Goal: Transaction & Acquisition: Purchase product/service

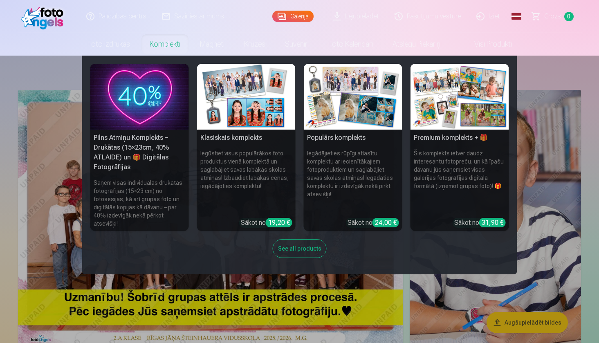
click at [455, 106] on img at bounding box center [459, 97] width 99 height 66
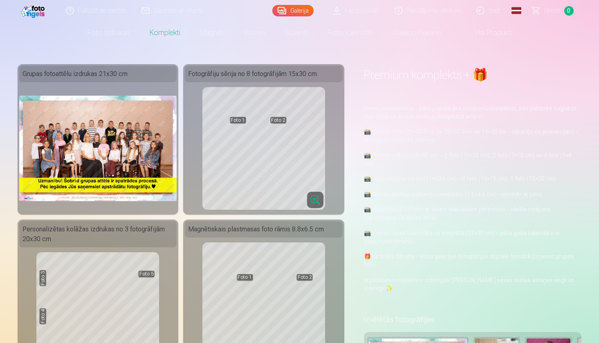
scroll to position [12, 0]
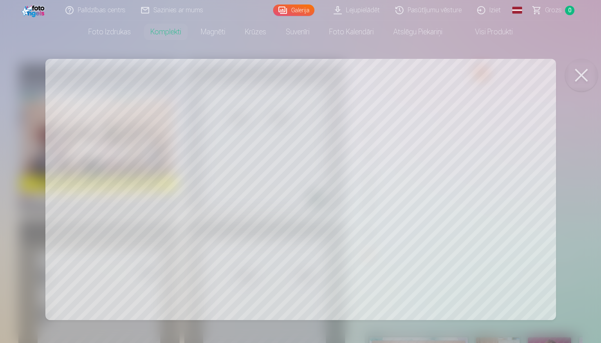
click at [153, 180] on div at bounding box center [300, 171] width 601 height 343
click at [584, 81] on button at bounding box center [581, 75] width 33 height 33
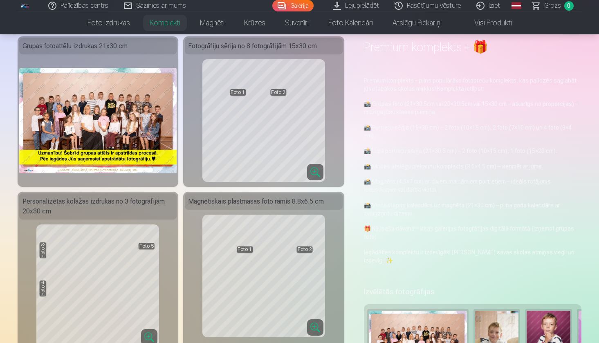
scroll to position [38, 0]
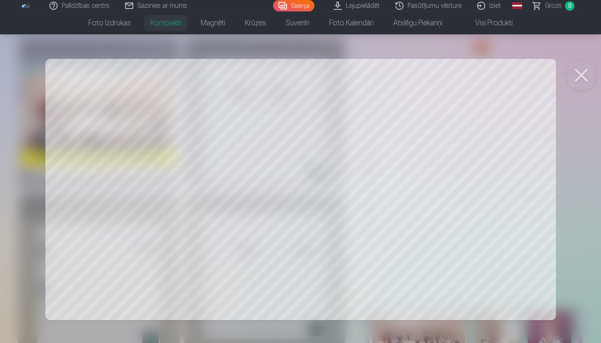
click at [174, 192] on div at bounding box center [300, 171] width 601 height 343
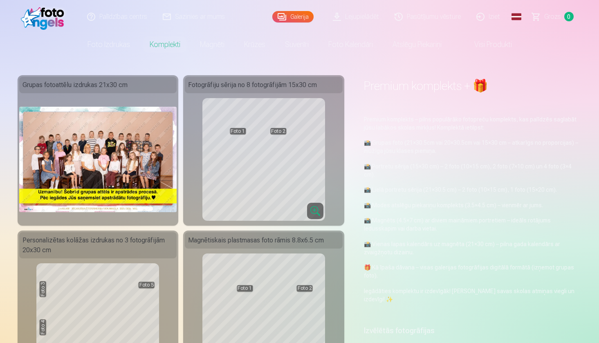
scroll to position [0, 0]
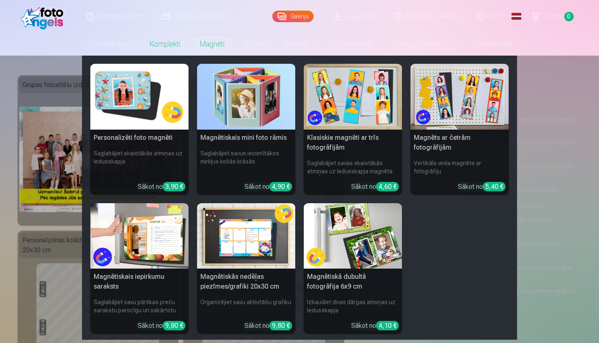
click at [63, 64] on nav "Personalizēti foto magnēti Saglabājiet skaistākās atmiņas uz ledusskapja Sākot …" at bounding box center [299, 198] width 599 height 284
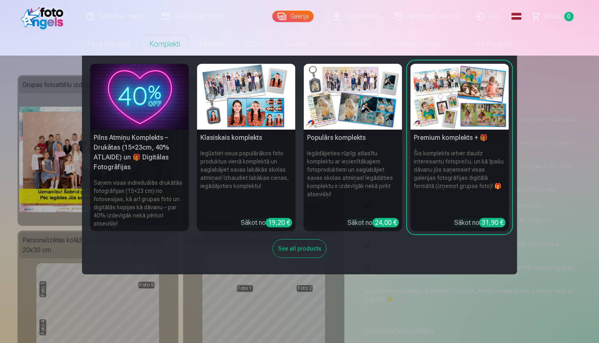
click at [335, 112] on img at bounding box center [353, 97] width 99 height 66
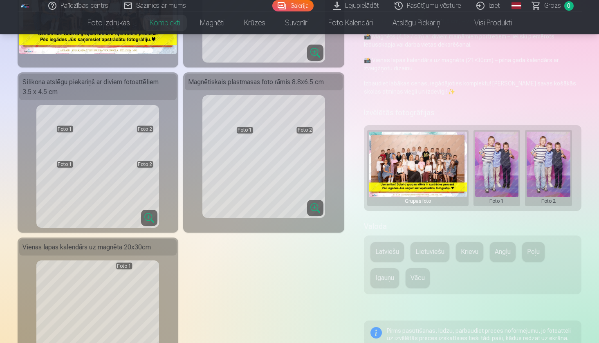
scroll to position [161, 0]
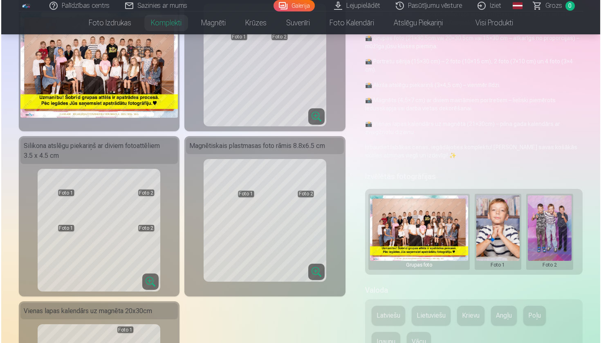
scroll to position [95, 0]
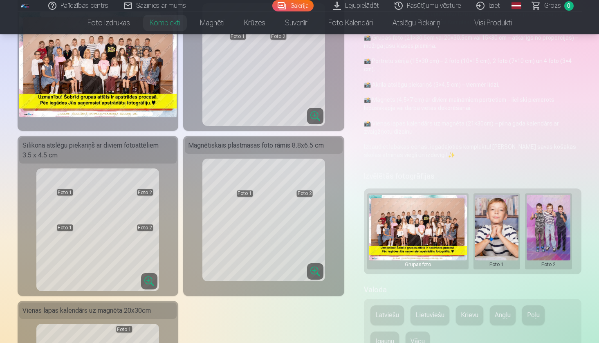
click at [538, 226] on button at bounding box center [548, 231] width 44 height 73
click at [544, 237] on button "Nomainiet foto" at bounding box center [548, 231] width 67 height 23
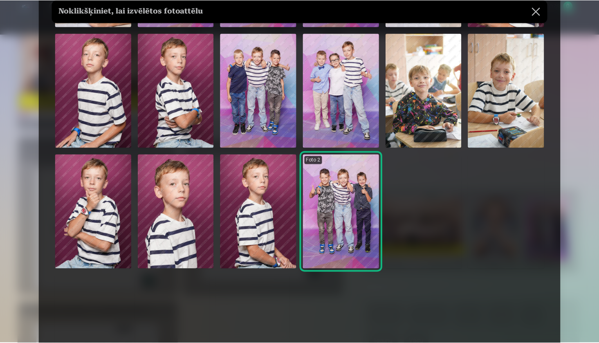
scroll to position [150, 0]
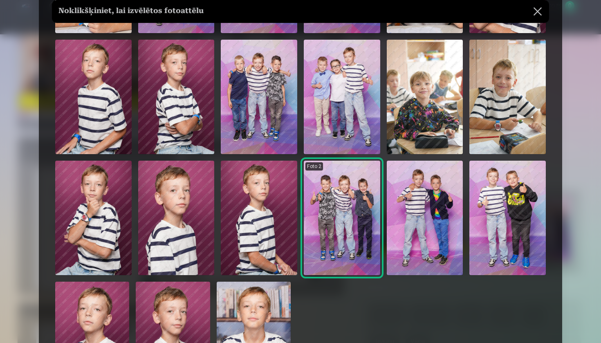
click at [197, 131] on img at bounding box center [176, 97] width 76 height 114
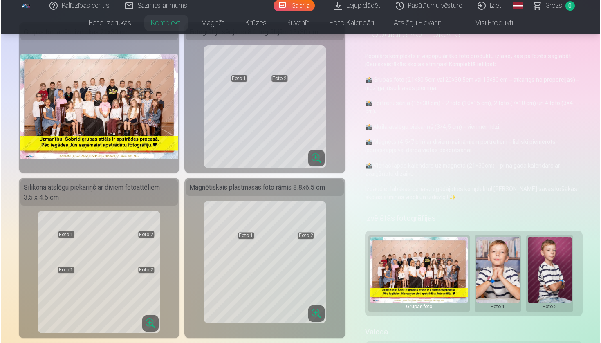
scroll to position [55, 0]
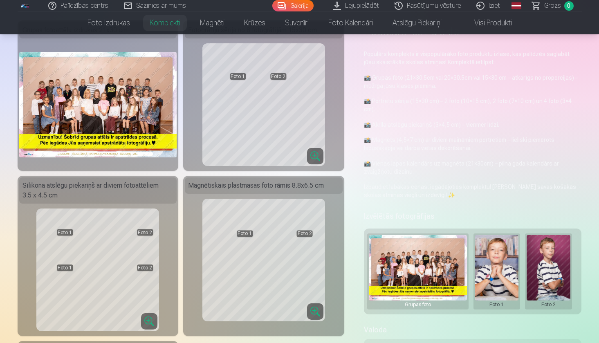
click at [501, 267] on button at bounding box center [497, 271] width 44 height 73
click at [504, 272] on button "Nomainiet foto" at bounding box center [496, 271] width 67 height 23
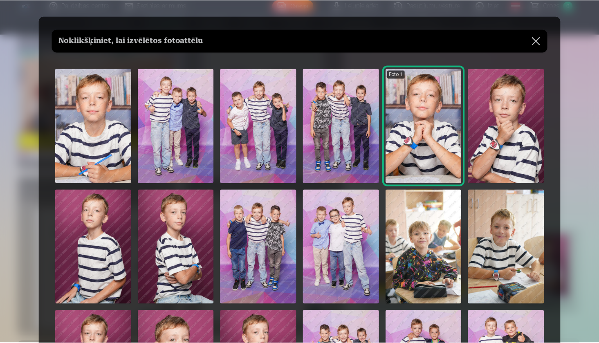
scroll to position [0, 0]
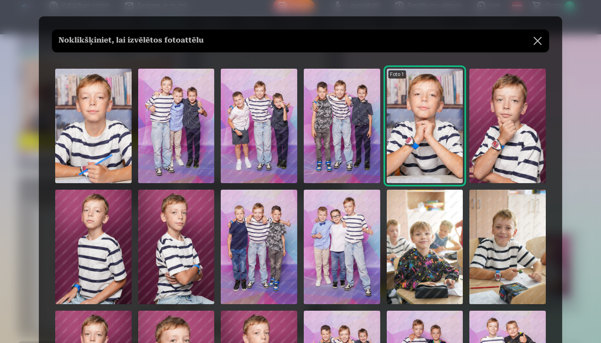
click at [536, 43] on button at bounding box center [537, 40] width 23 height 23
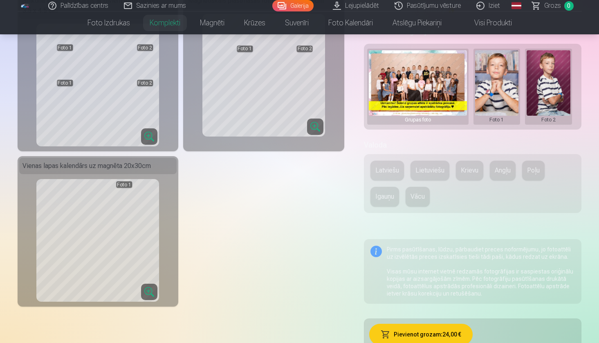
scroll to position [240, 0]
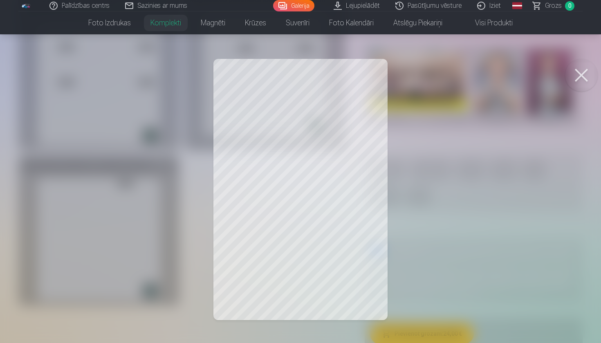
click at [584, 81] on button at bounding box center [581, 75] width 33 height 33
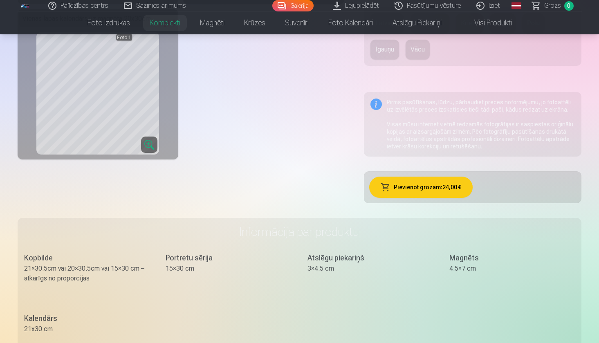
scroll to position [396, 0]
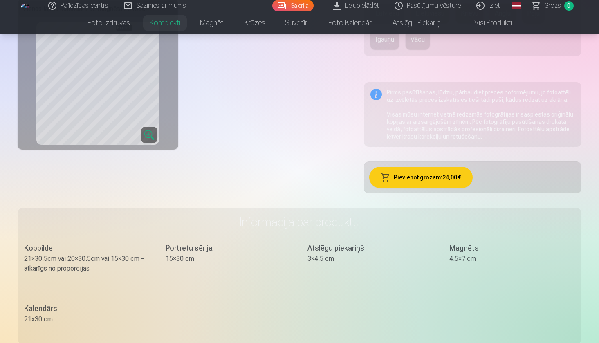
click at [428, 181] on button "Pievienot grozam : 24,00 €" at bounding box center [420, 177] width 103 height 21
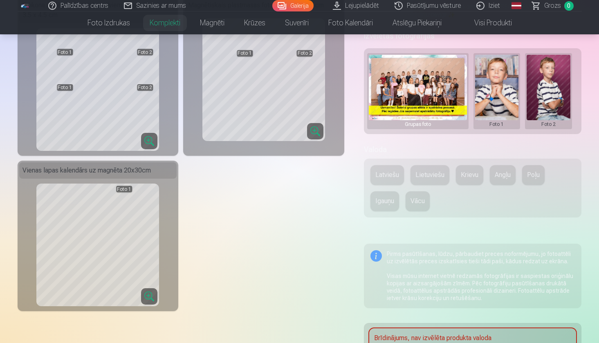
scroll to position [235, 0]
click at [385, 173] on button "Latviešu" at bounding box center [387, 175] width 34 height 20
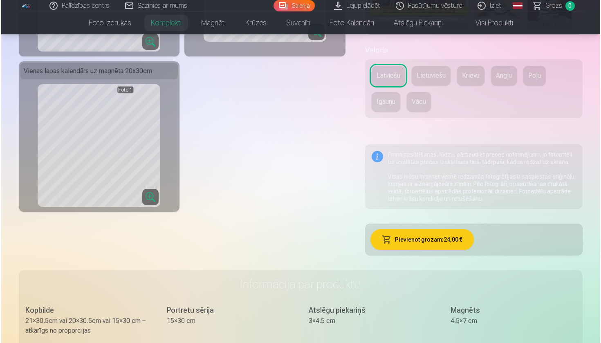
scroll to position [340, 0]
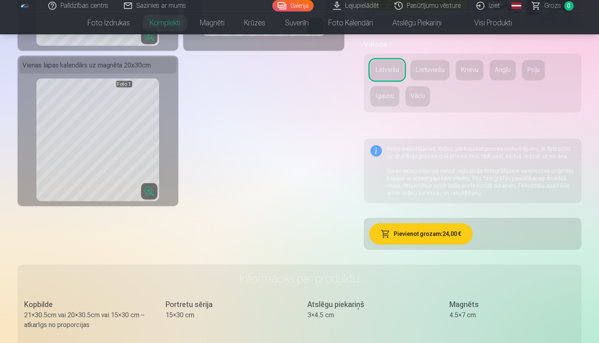
click at [395, 231] on button "Pievienot grozam : 24,00 €" at bounding box center [420, 233] width 103 height 21
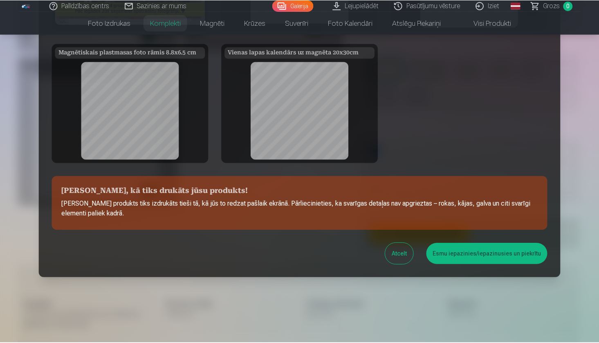
scroll to position [126, 0]
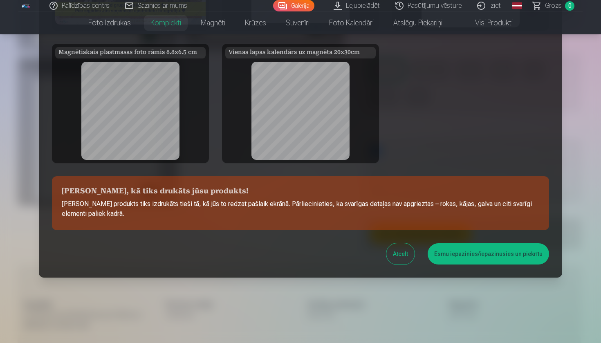
click at [488, 255] on button "Esmu iepazinies/iepazinusies un piekrītu" at bounding box center [488, 253] width 121 height 21
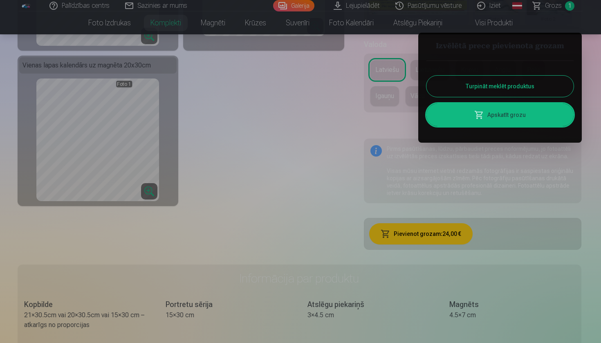
click at [510, 89] on button "Turpināt meklēt produktus" at bounding box center [499, 86] width 147 height 21
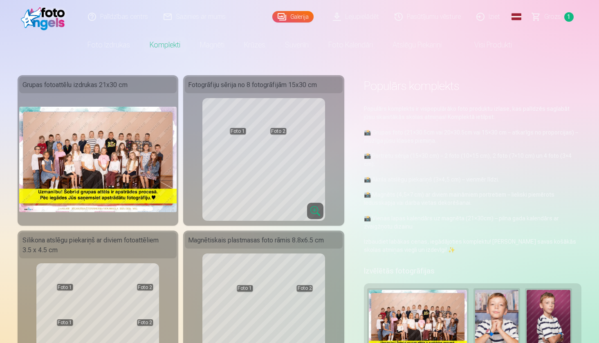
scroll to position [0, 0]
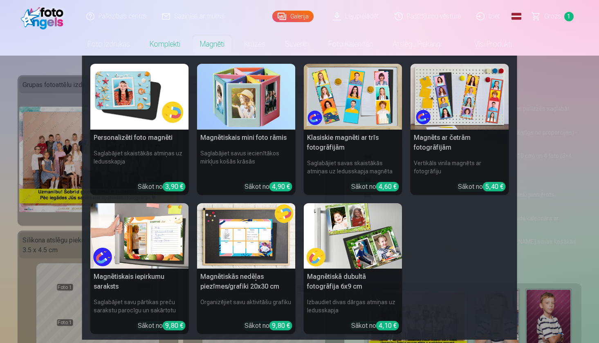
click at [463, 103] on img at bounding box center [459, 97] width 99 height 66
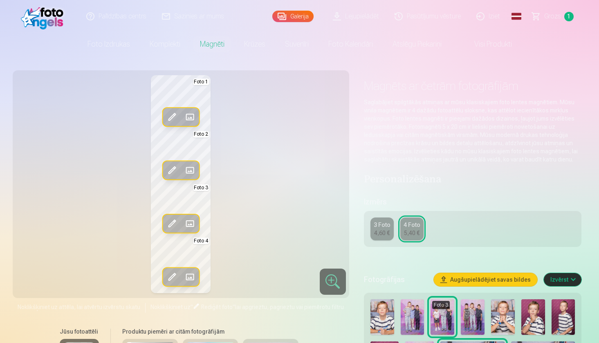
click at [187, 117] on span at bounding box center [189, 117] width 13 height 13
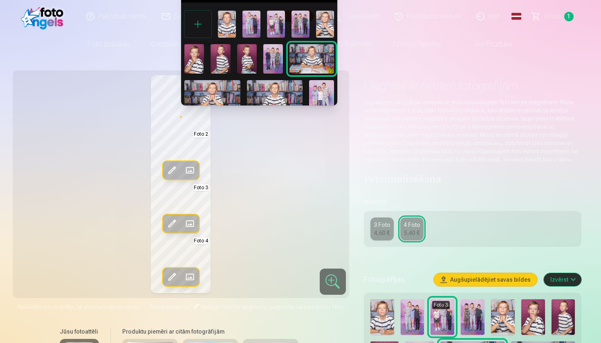
click at [323, 22] on img at bounding box center [325, 24] width 18 height 27
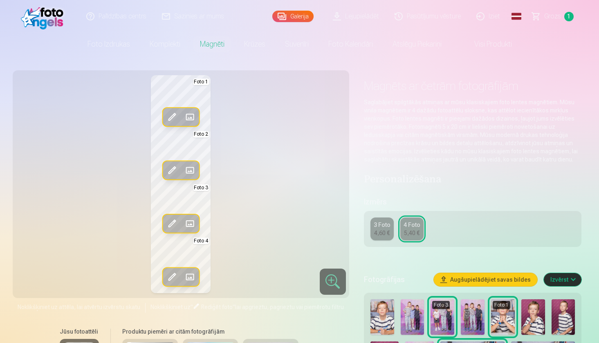
click at [189, 223] on span at bounding box center [189, 223] width 13 height 13
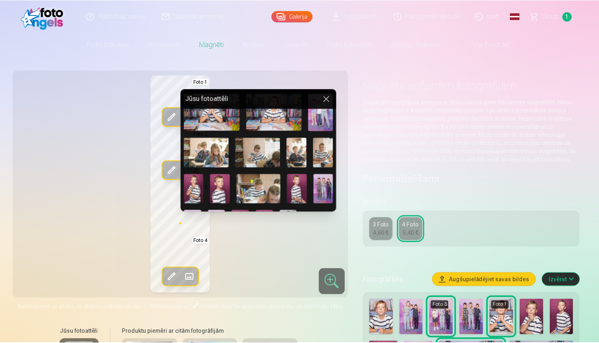
scroll to position [94, 0]
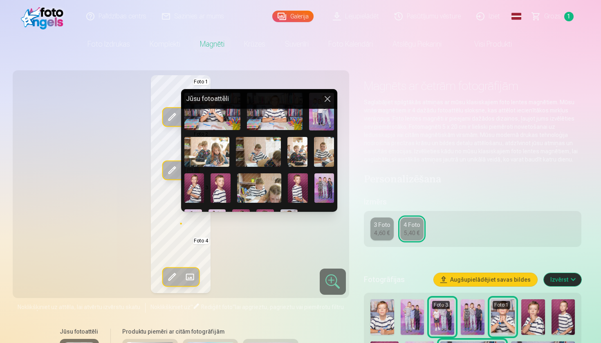
click at [323, 153] on img at bounding box center [324, 152] width 20 height 30
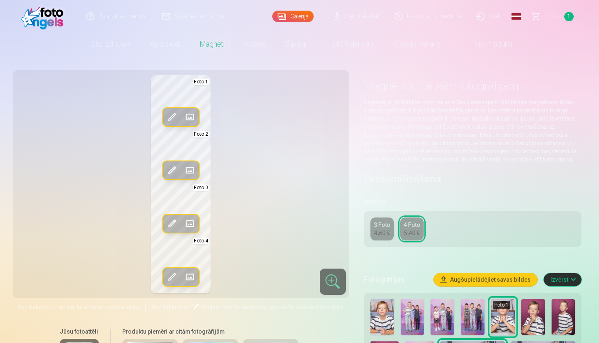
click at [192, 273] on span at bounding box center [189, 276] width 13 height 13
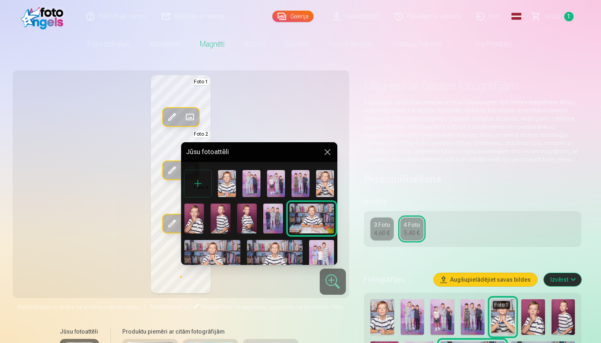
click at [200, 222] on img at bounding box center [194, 218] width 20 height 29
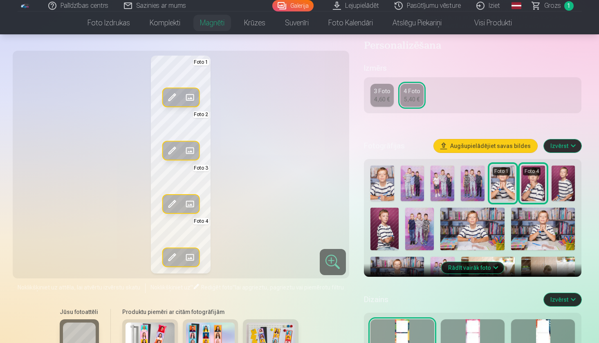
scroll to position [132, 0]
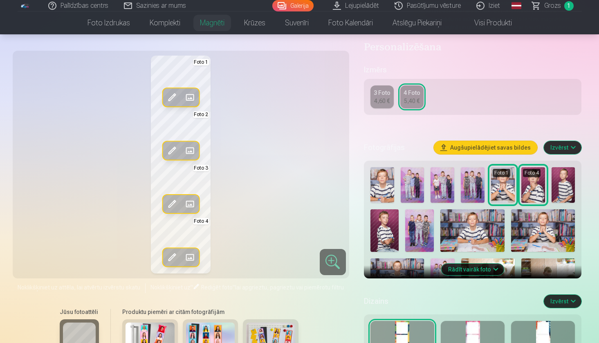
click at [483, 332] on div at bounding box center [473, 347] width 64 height 52
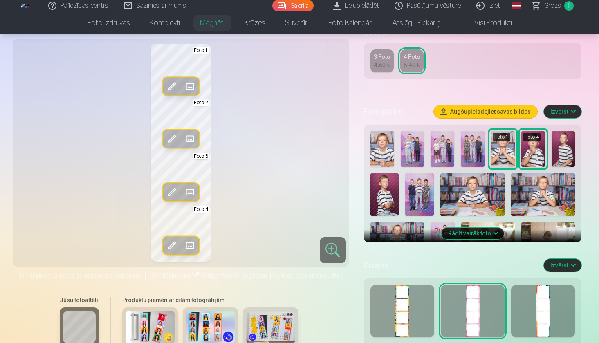
scroll to position [168, 0]
click at [543, 315] on div at bounding box center [543, 311] width 64 height 52
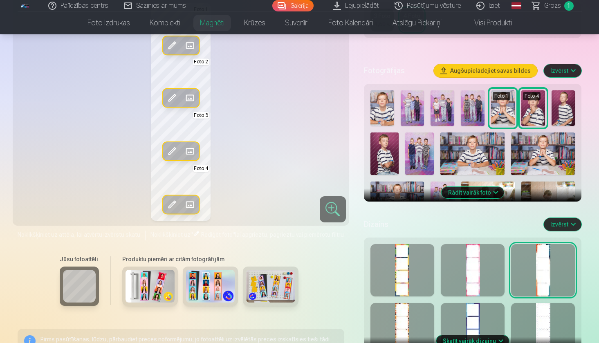
scroll to position [210, 0]
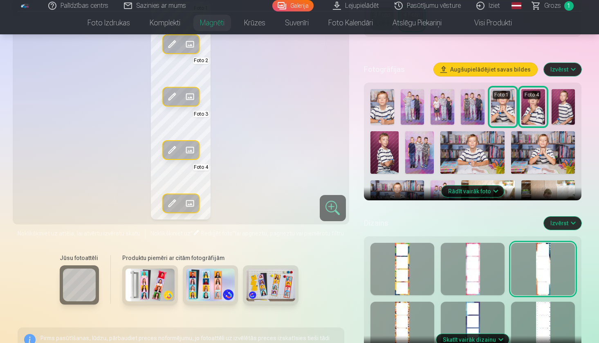
click at [412, 318] on div at bounding box center [402, 328] width 64 height 52
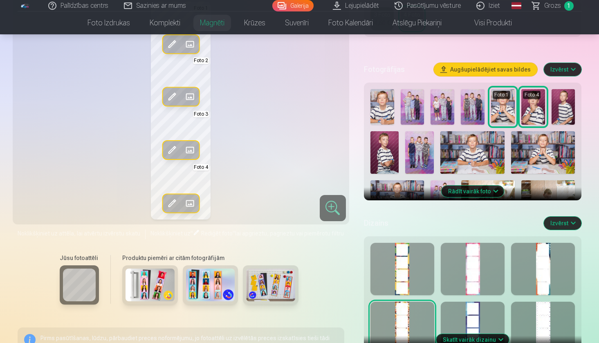
click at [460, 314] on div at bounding box center [473, 328] width 64 height 52
click at [543, 321] on div at bounding box center [543, 328] width 64 height 52
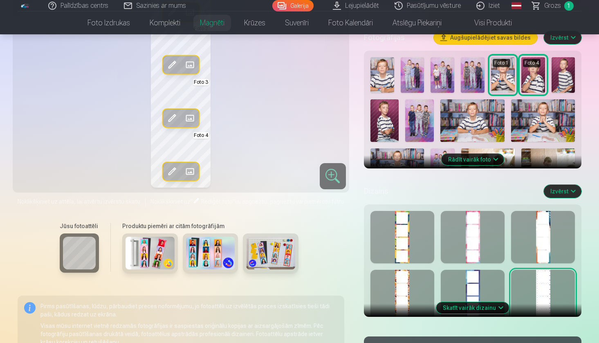
scroll to position [263, 0]
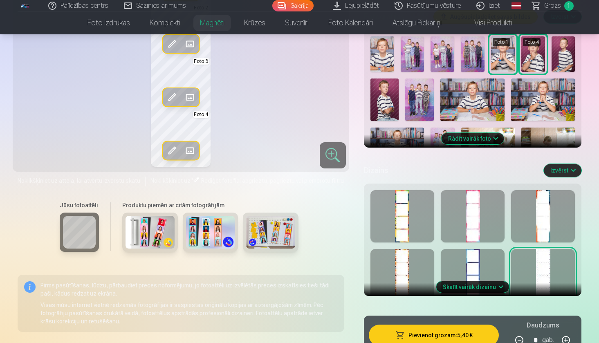
click at [487, 286] on button "Skatīt vairāk dizainu" at bounding box center [472, 286] width 73 height 11
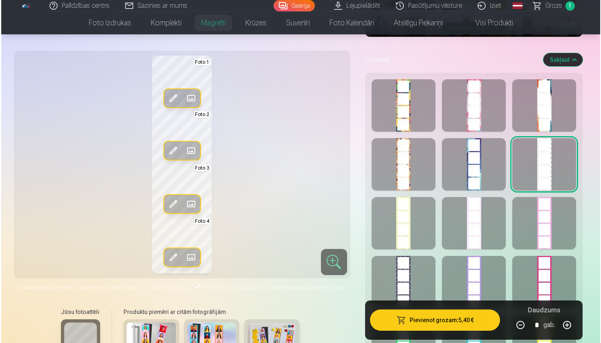
scroll to position [372, 0]
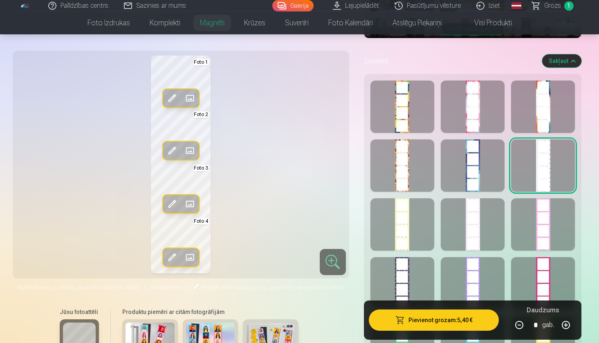
click at [479, 167] on div at bounding box center [473, 165] width 64 height 52
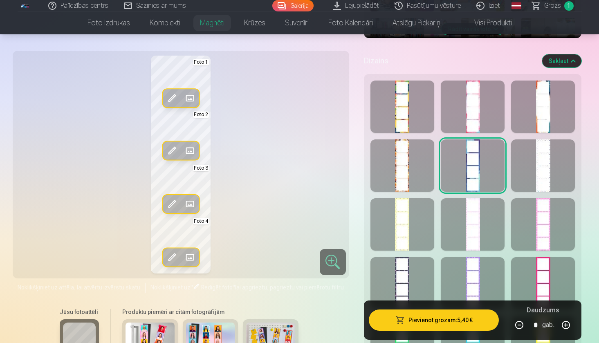
click at [448, 320] on button "Pievienot grozam : 5,40 €" at bounding box center [434, 319] width 130 height 21
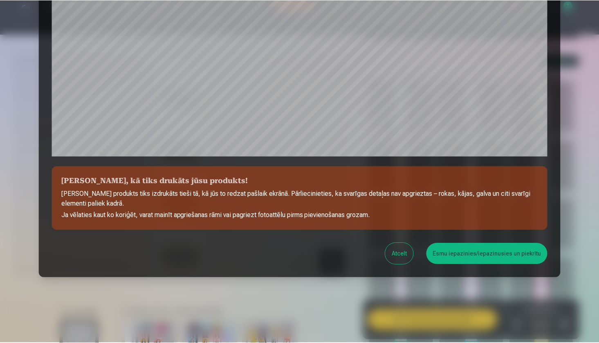
scroll to position [246, 0]
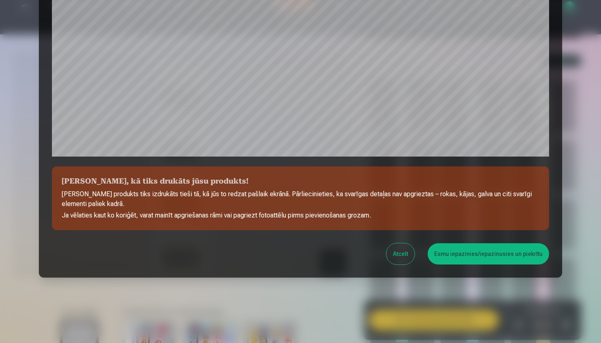
click at [474, 247] on button "Esmu iepazinies/iepazinusies un piekrītu" at bounding box center [488, 253] width 121 height 21
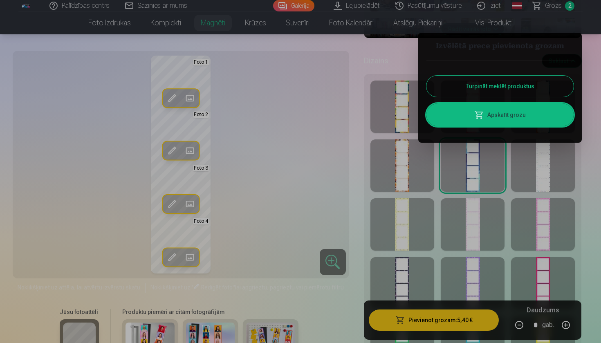
click at [506, 89] on button "Turpināt meklēt produktus" at bounding box center [499, 86] width 147 height 21
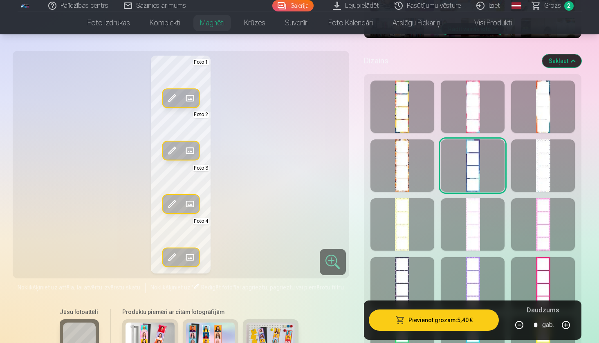
click at [314, 128] on div "Rediģēt foto Aizstāt Foto 1 Rediģēt foto Aizstāt Foto 2 Rediģēt foto Aizstāt Fo…" at bounding box center [181, 165] width 327 height 218
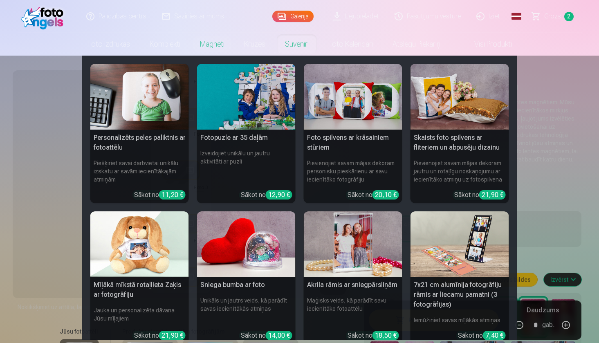
scroll to position [0, 0]
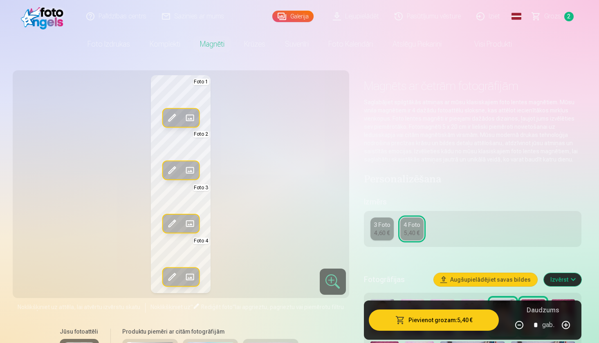
click at [559, 17] on span "Grozs" at bounding box center [552, 16] width 17 height 10
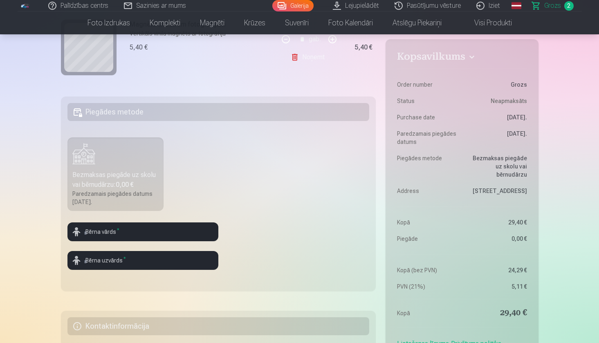
scroll to position [195, 0]
type input "*********"
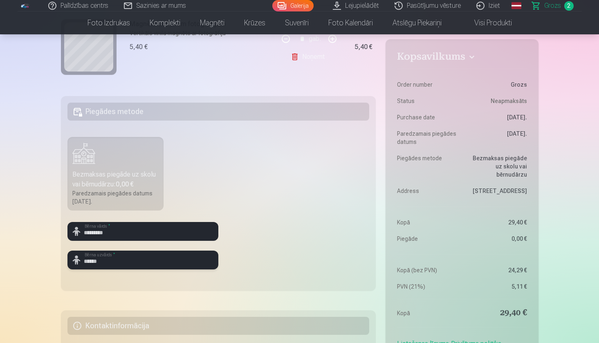
type input "******"
click at [282, 195] on fieldset "Piegādes metode Bezmaksas piegāde uz skolu vai bērnudārzu : 0,00 € Paredzamais …" at bounding box center [218, 193] width 315 height 195
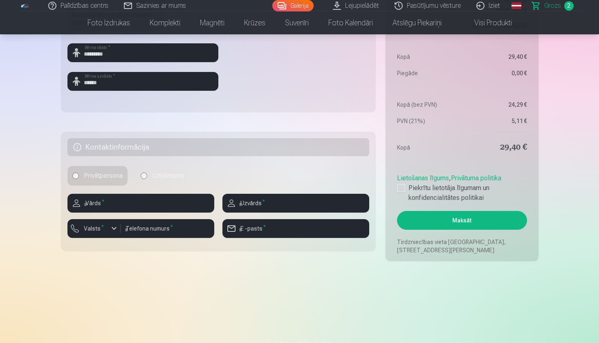
scroll to position [375, 0]
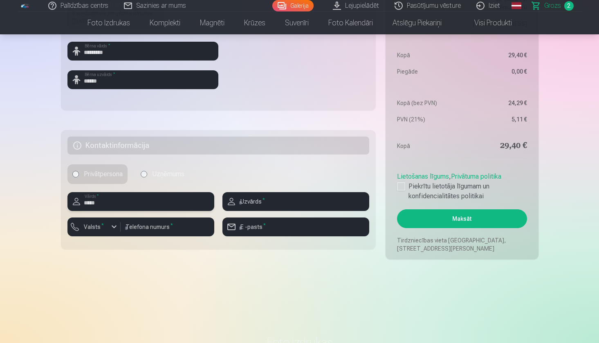
type input "*****"
type input "******"
click at [101, 224] on sup "*" at bounding box center [102, 224] width 2 height 5
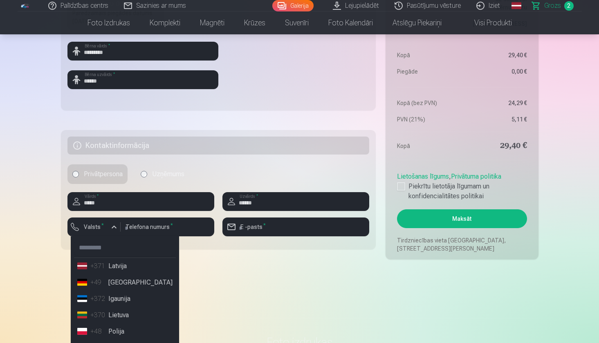
click at [114, 271] on li "+371 Latvija" at bounding box center [125, 266] width 102 height 16
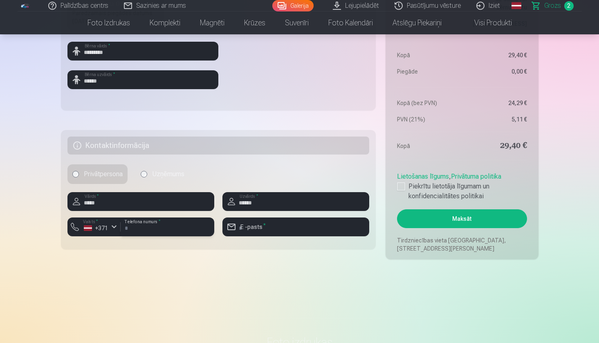
click at [150, 234] on input "number" at bounding box center [168, 226] width 94 height 19
type input "********"
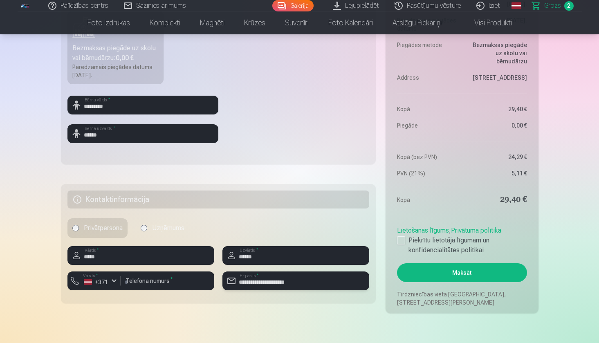
scroll to position [341, 0]
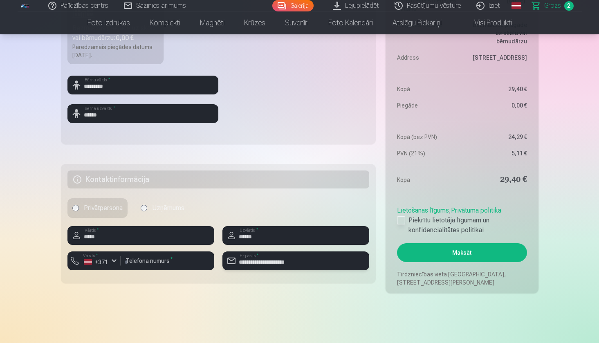
type input "**********"
click at [403, 223] on div at bounding box center [401, 220] width 8 height 8
click at [456, 251] on button "Maksāt" at bounding box center [462, 252] width 130 height 19
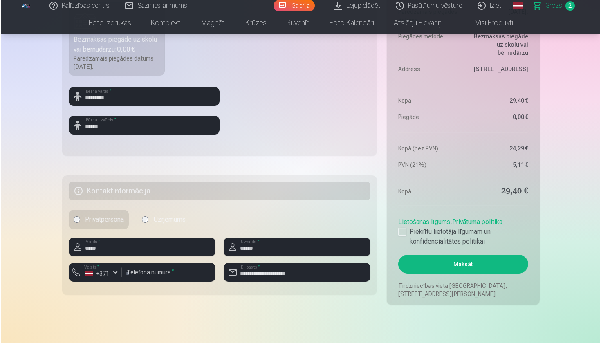
scroll to position [339, 0]
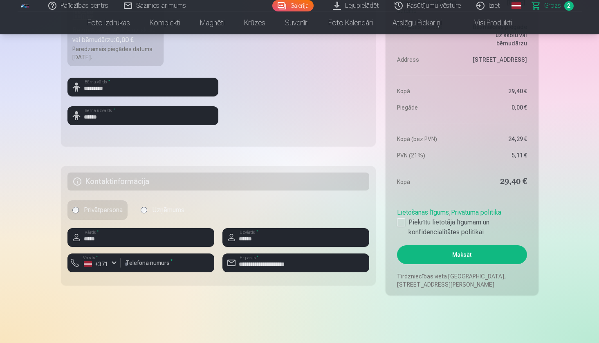
click at [441, 255] on button "Maksāt" at bounding box center [462, 254] width 130 height 19
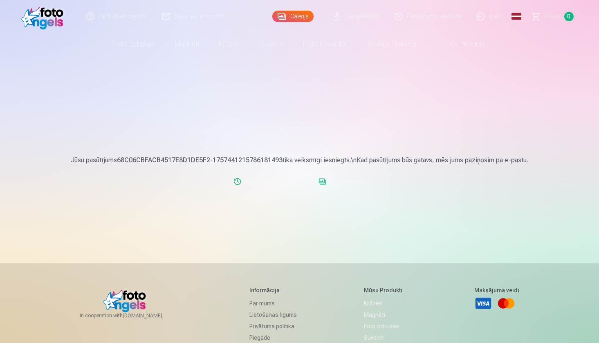
click at [354, 181] on link "Lejupielādēt" at bounding box center [342, 181] width 54 height 16
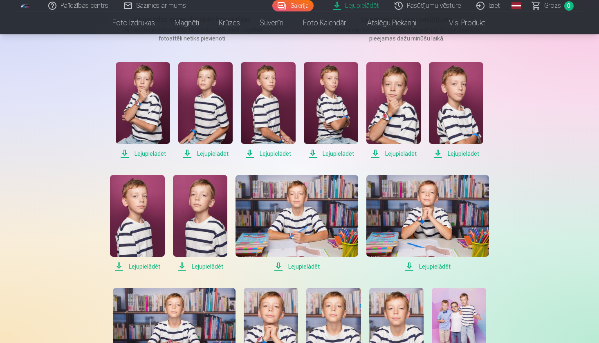
scroll to position [137, 0]
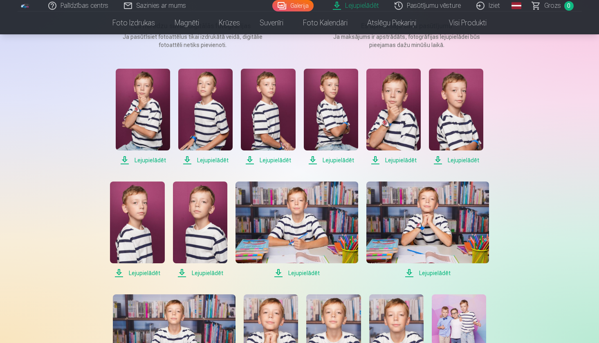
click at [146, 161] on span "Lejupielādēt" at bounding box center [143, 160] width 54 height 10
click at [208, 162] on span "Lejupielādēt" at bounding box center [205, 160] width 54 height 10
click at [278, 159] on span "Lejupielādēt" at bounding box center [268, 160] width 54 height 10
click at [339, 160] on span "Lejupielādēt" at bounding box center [331, 160] width 54 height 10
click at [401, 162] on span "Lejupielādēt" at bounding box center [393, 160] width 54 height 10
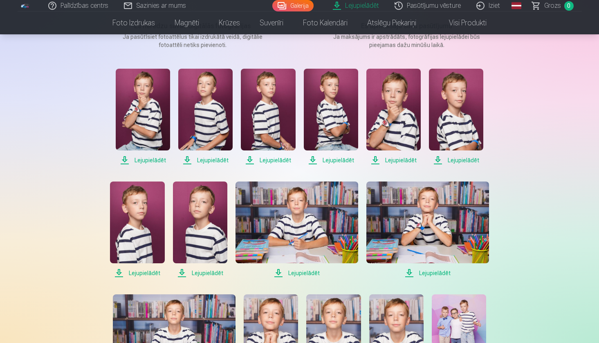
click at [462, 160] on span "Lejupielādēt" at bounding box center [456, 160] width 54 height 10
click at [145, 272] on span "Lejupielādēt" at bounding box center [137, 273] width 54 height 10
click at [208, 273] on span "Lejupielādēt" at bounding box center [200, 273] width 54 height 10
click at [313, 271] on span "Lejupielādēt" at bounding box center [296, 273] width 123 height 10
click at [439, 275] on span "Lejupielādēt" at bounding box center [427, 273] width 123 height 10
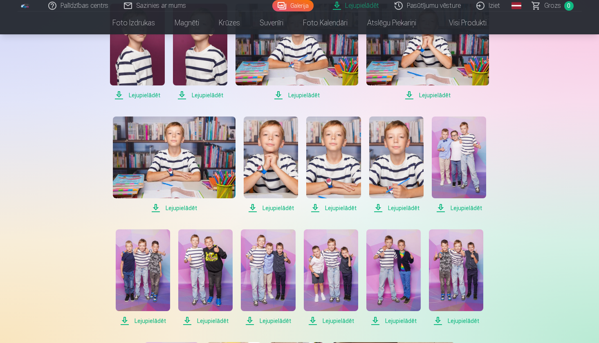
scroll to position [320, 0]
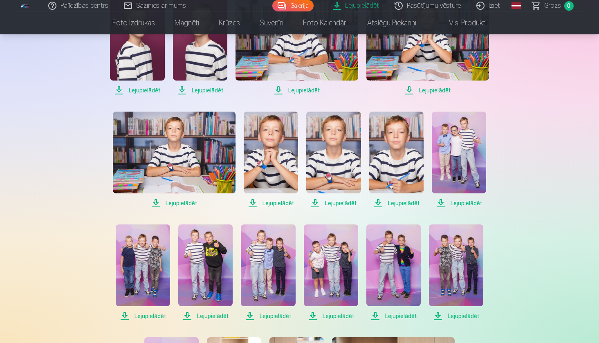
click at [173, 207] on span "Lejupielādēt" at bounding box center [174, 203] width 123 height 10
click at [282, 204] on span "Lejupielādēt" at bounding box center [271, 203] width 54 height 10
click at [341, 204] on span "Lejupielādēt" at bounding box center [333, 203] width 54 height 10
click at [403, 203] on span "Lejupielādēt" at bounding box center [396, 203] width 54 height 10
click at [461, 202] on span "Lejupielādēt" at bounding box center [459, 203] width 54 height 10
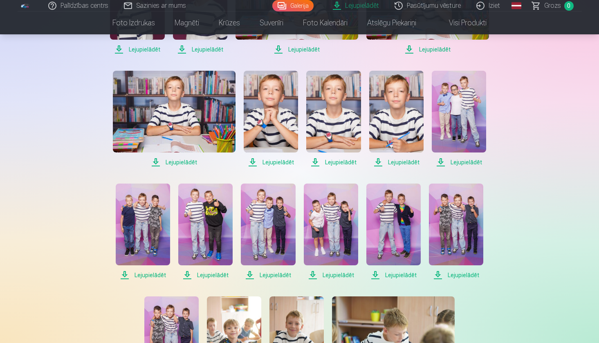
scroll to position [361, 0]
click at [150, 277] on span "Lejupielādēt" at bounding box center [143, 275] width 54 height 10
click at [221, 274] on span "Lejupielādēt" at bounding box center [205, 275] width 54 height 10
click at [276, 275] on span "Lejupielādēt" at bounding box center [268, 275] width 54 height 10
click at [334, 276] on span "Lejupielādēt" at bounding box center [331, 275] width 54 height 10
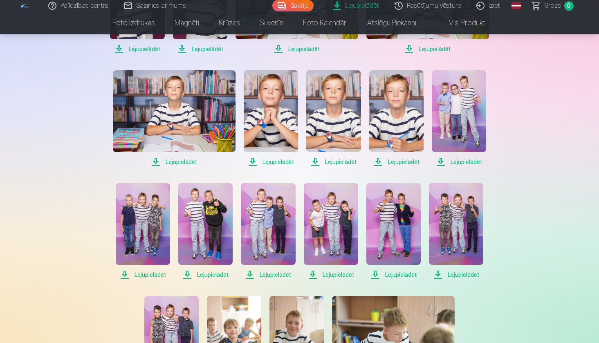
click at [410, 273] on span "Lejupielādēt" at bounding box center [393, 275] width 54 height 10
click at [466, 277] on span "Lejupielādēt" at bounding box center [456, 275] width 54 height 10
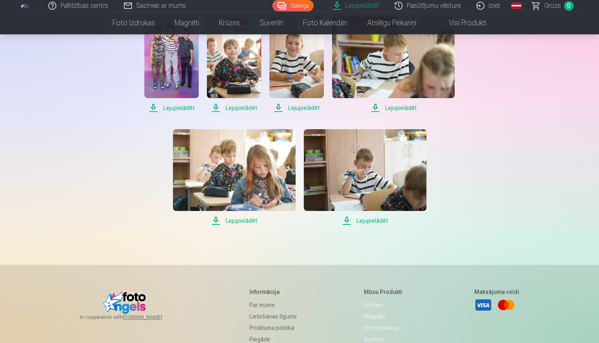
scroll to position [621, 0]
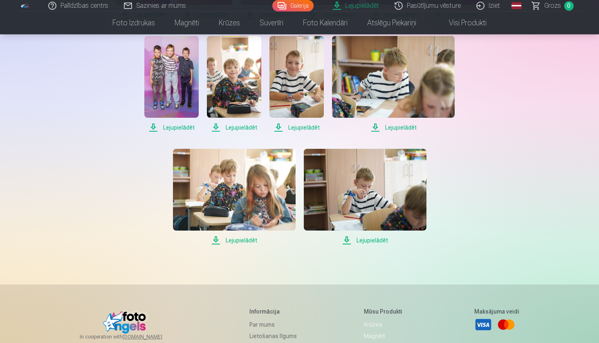
click at [186, 128] on span "Lejupielādēt" at bounding box center [171, 128] width 54 height 10
click at [310, 128] on span "Lejupielādēt" at bounding box center [296, 128] width 54 height 10
click at [403, 127] on span "Lejupielādēt" at bounding box center [393, 128] width 123 height 10
click at [367, 241] on span "Lejupielādēt" at bounding box center [365, 240] width 123 height 10
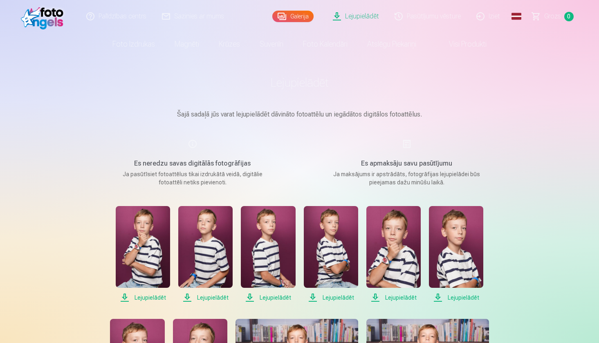
scroll to position [0, 0]
